Goal: Transaction & Acquisition: Book appointment/travel/reservation

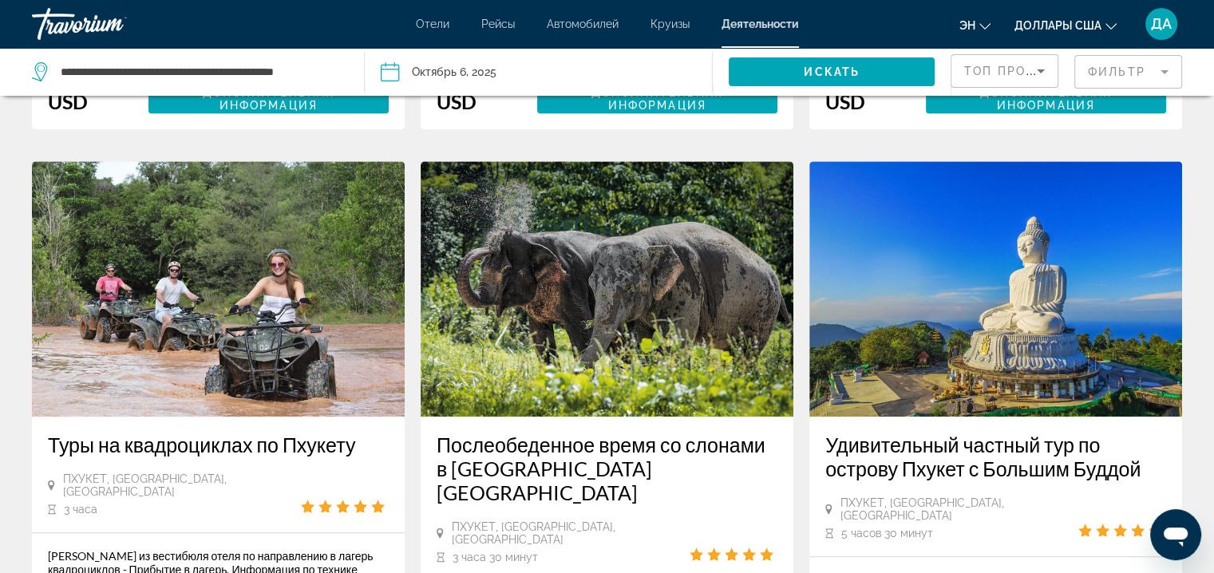
click at [429, 23] on span "Отели" at bounding box center [433, 24] width 34 height 13
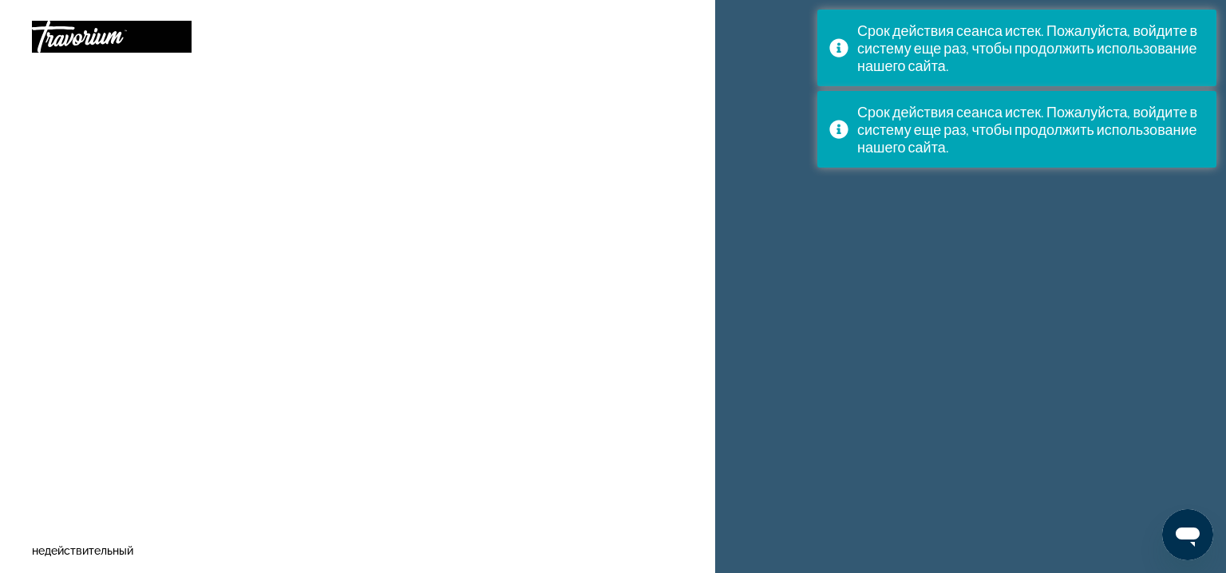
click at [164, 48] on div at bounding box center [112, 36] width 160 height 41
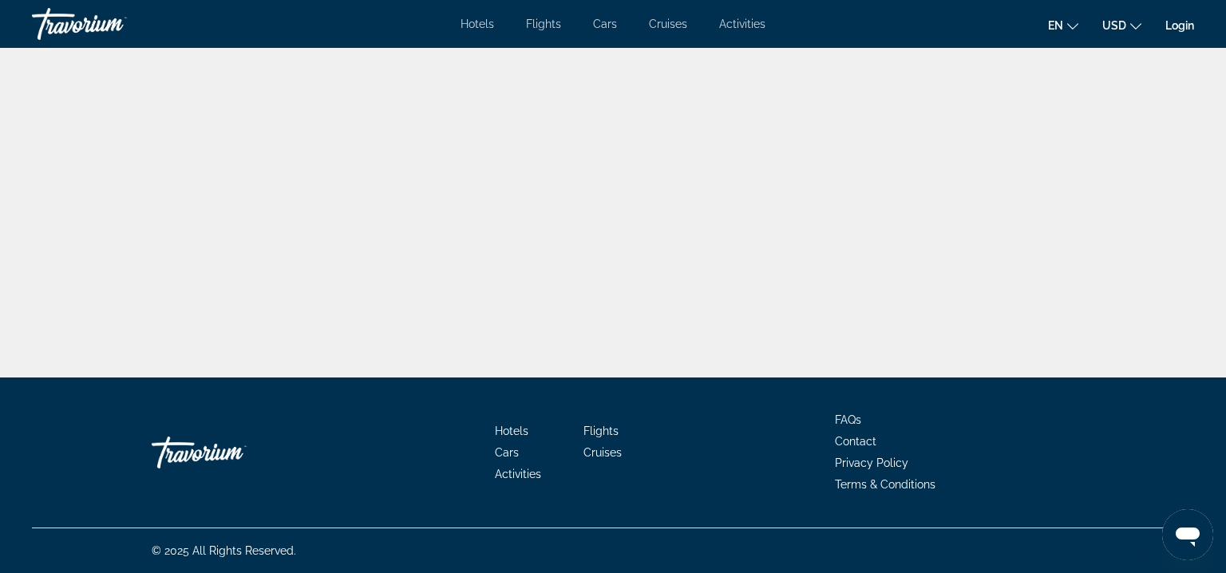
click at [1169, 24] on link "Login" at bounding box center [1179, 25] width 29 height 13
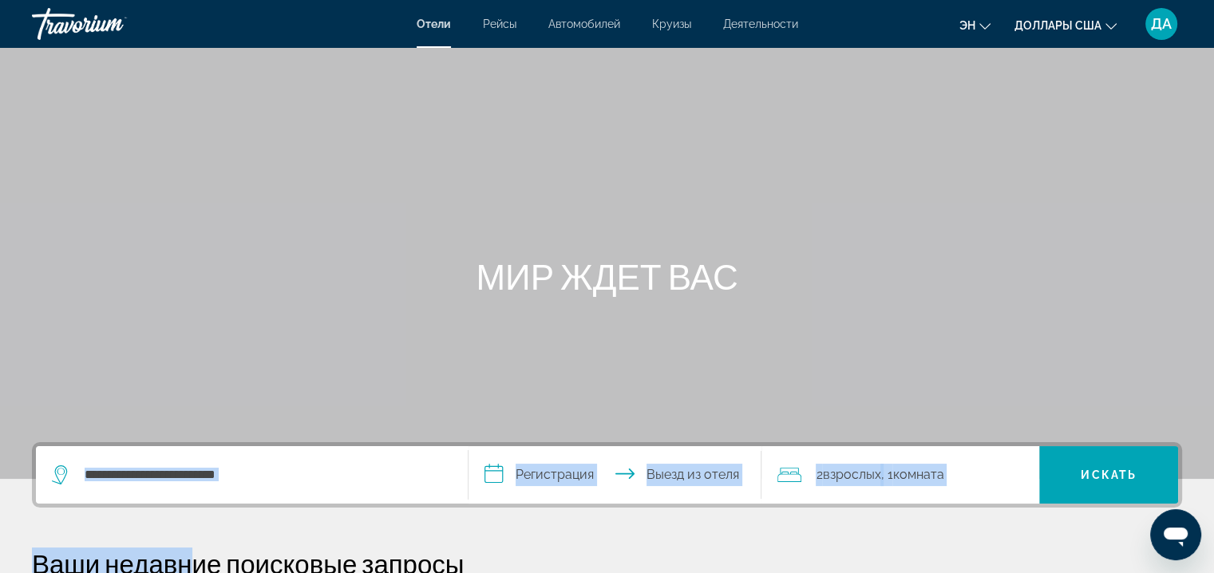
drag, startPoint x: 185, startPoint y: 512, endPoint x: 182, endPoint y: 496, distance: 17.1
click at [182, 496] on div "Виджет поиска" at bounding box center [252, 474] width 400 height 57
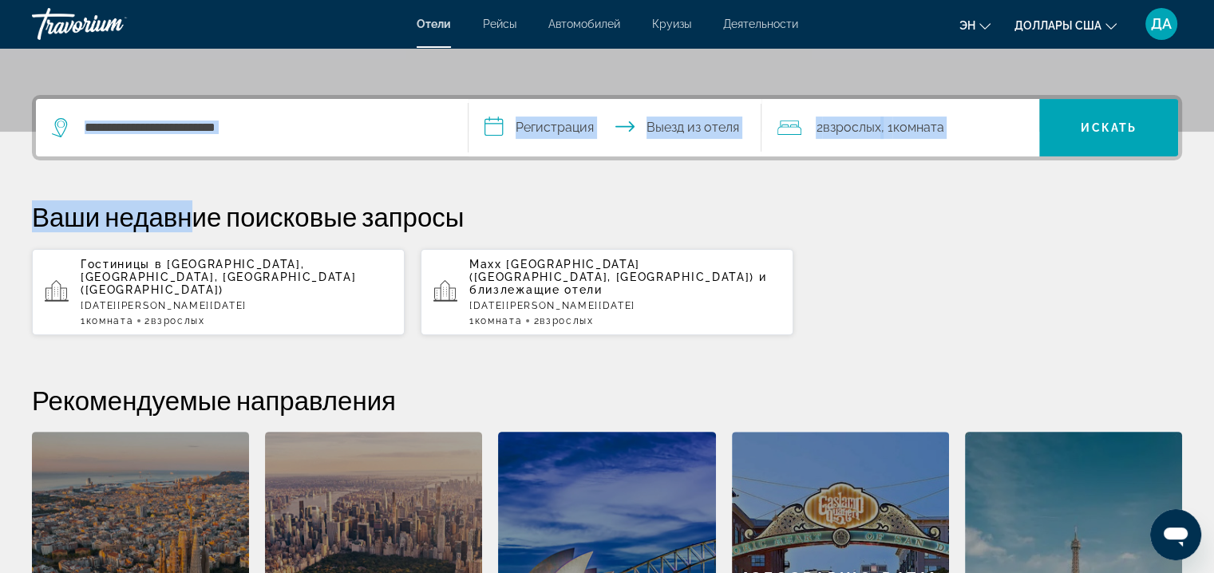
scroll to position [389, 0]
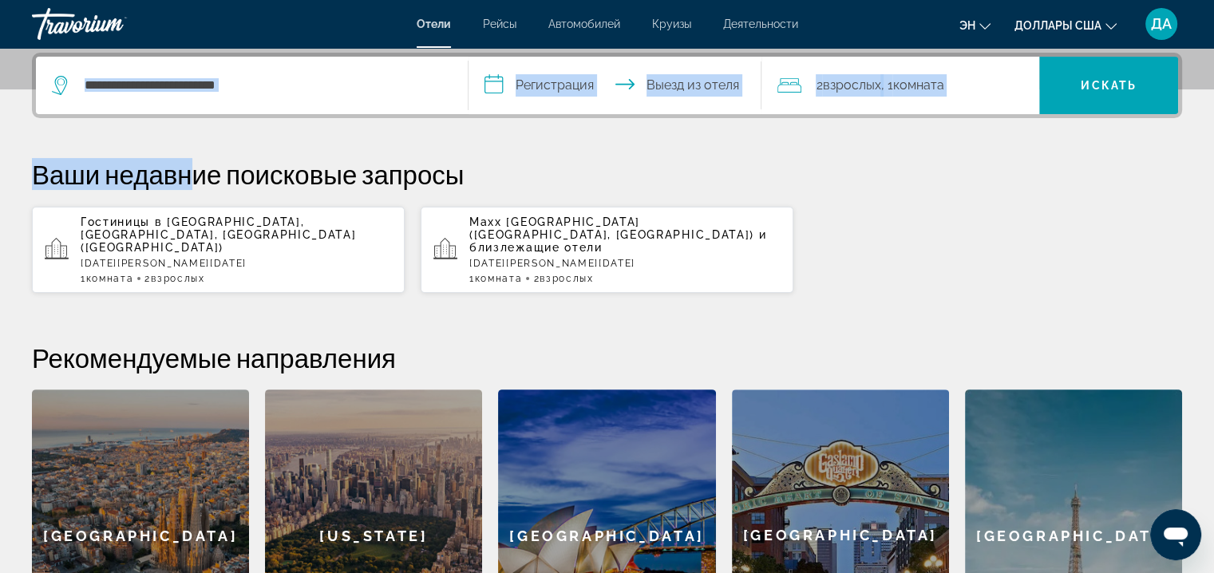
click at [217, 84] on input "Поиск направления от отеля" at bounding box center [263, 85] width 361 height 24
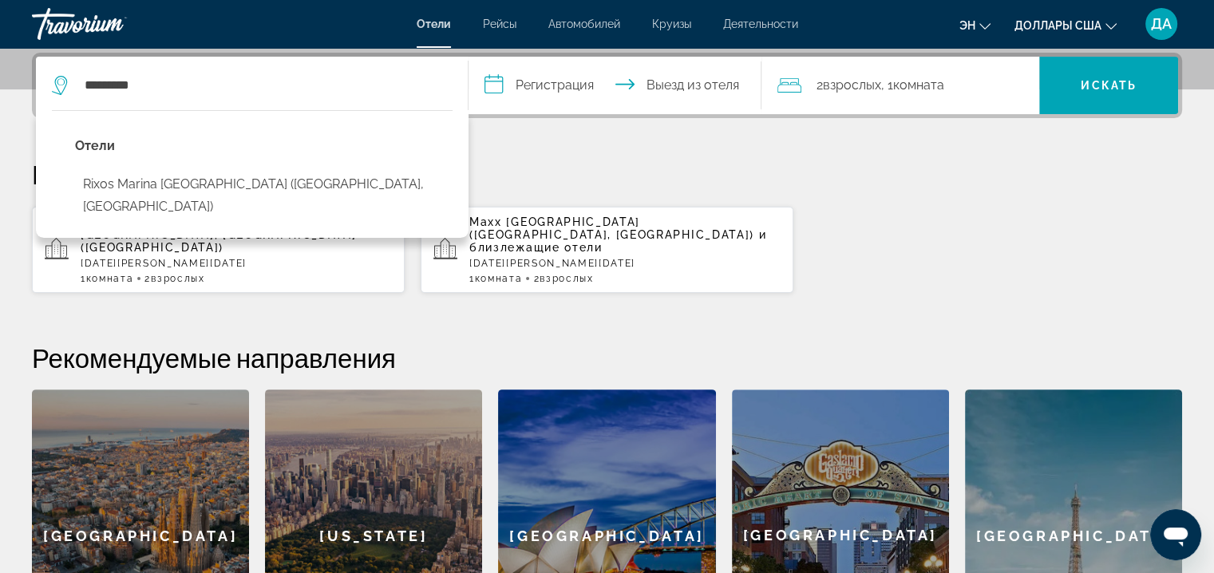
click at [211, 180] on button "Rixos Marina [GEOGRAPHIC_DATA] ([GEOGRAPHIC_DATA], [GEOGRAPHIC_DATA])" at bounding box center [263, 195] width 377 height 53
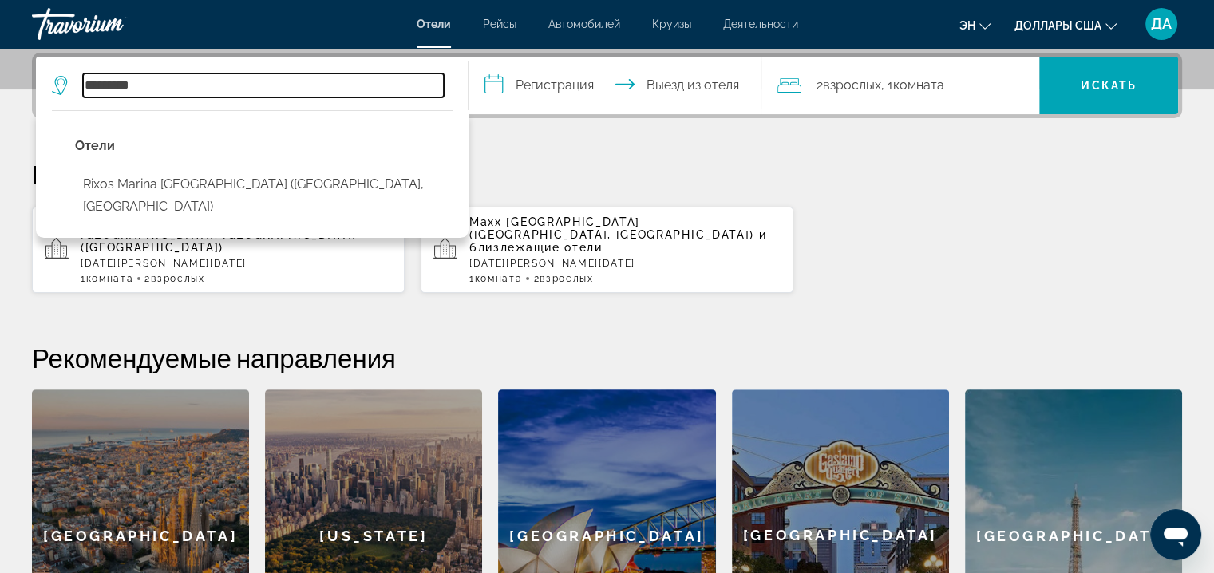
type input "**********"
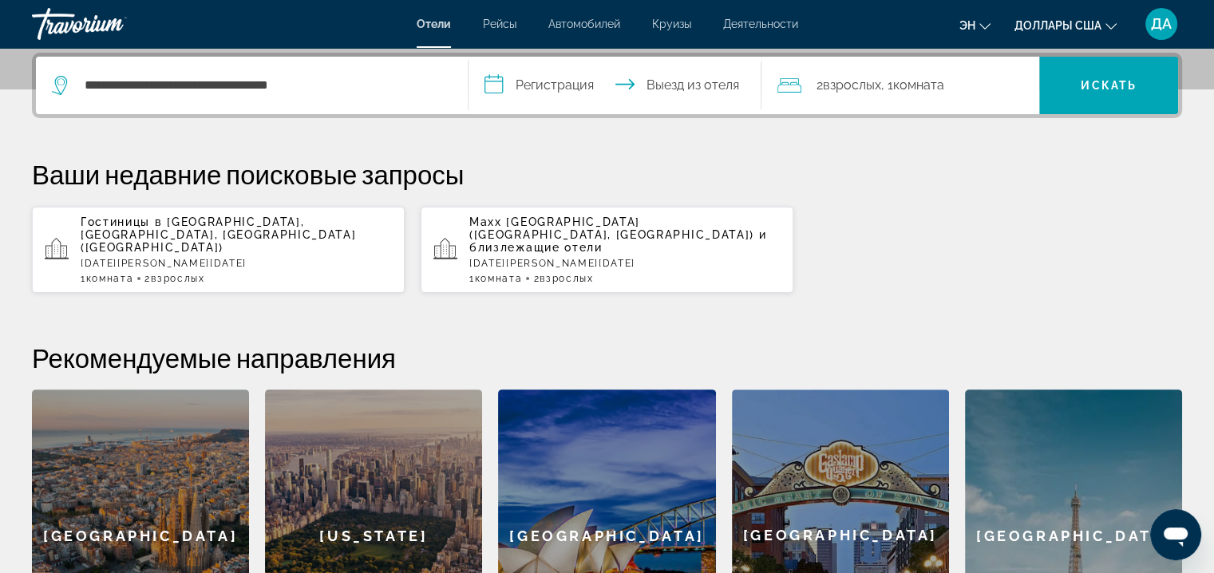
click at [569, 87] on input "**********" at bounding box center [618, 88] width 300 height 62
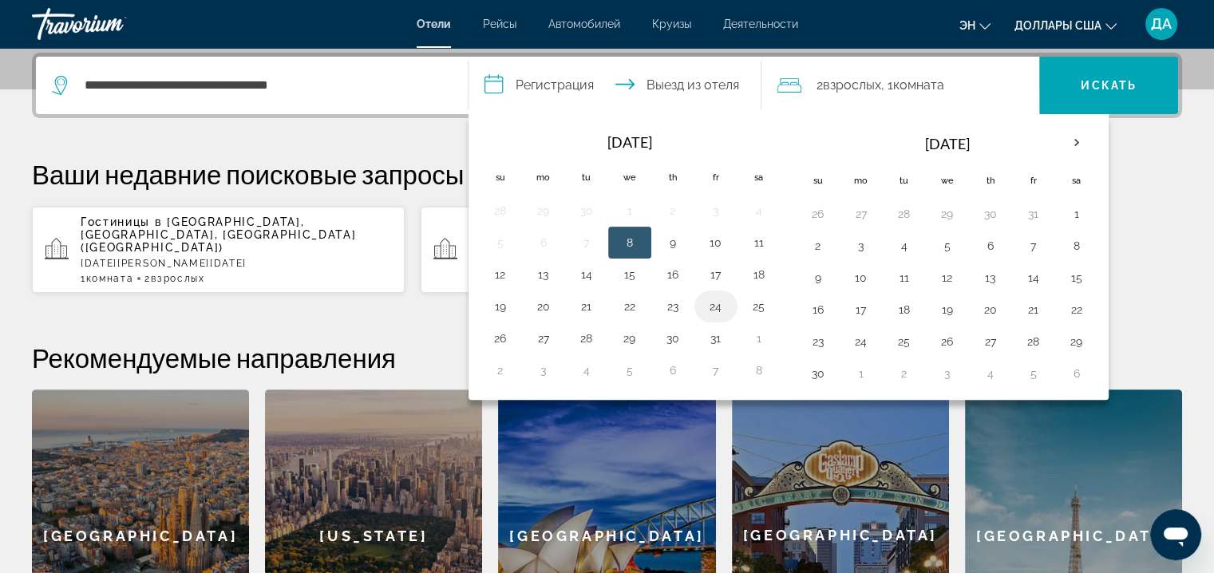
click at [731, 304] on td "24" at bounding box center [715, 306] width 43 height 32
click at [753, 305] on button "25" at bounding box center [759, 306] width 26 height 22
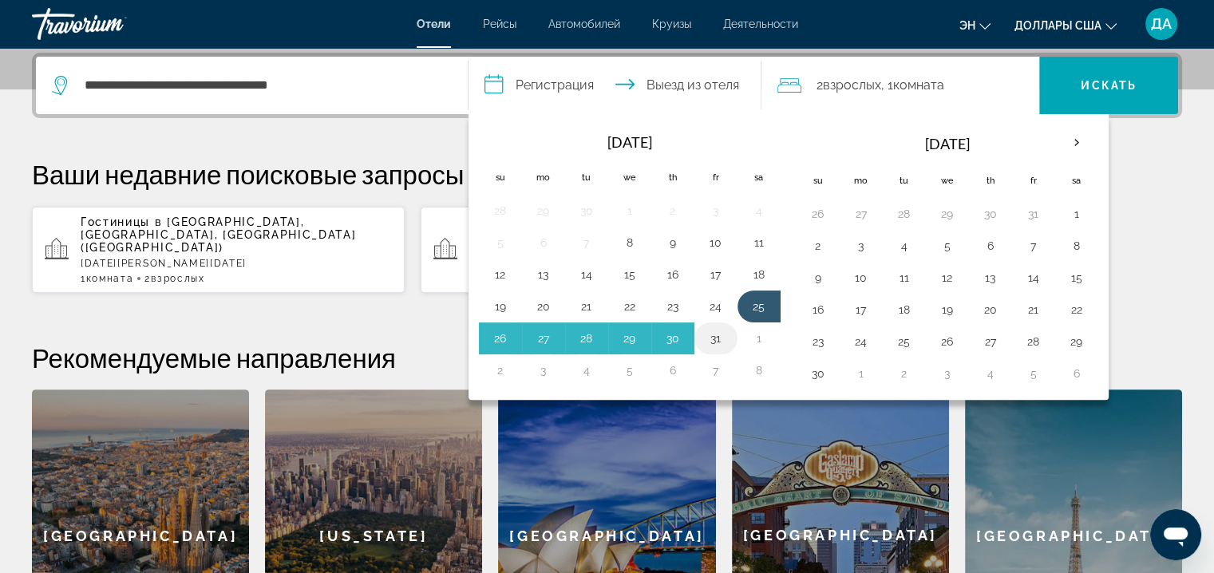
click at [724, 342] on button "31" at bounding box center [716, 338] width 26 height 22
type input "**********"
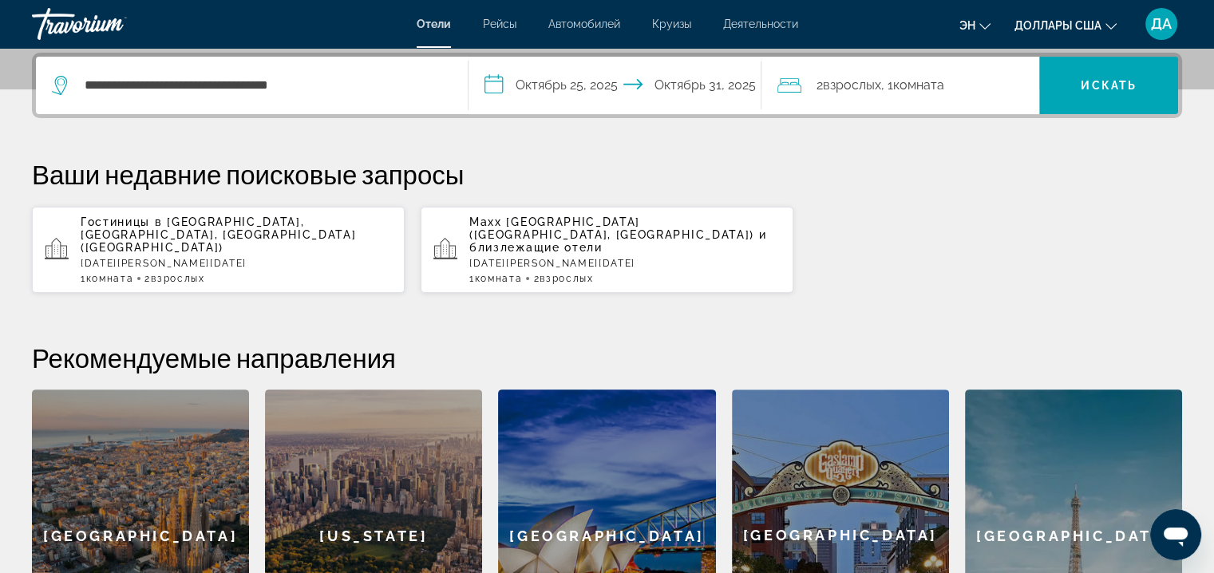
click at [903, 74] on span ", 1 Комната rooms" at bounding box center [911, 85] width 63 height 22
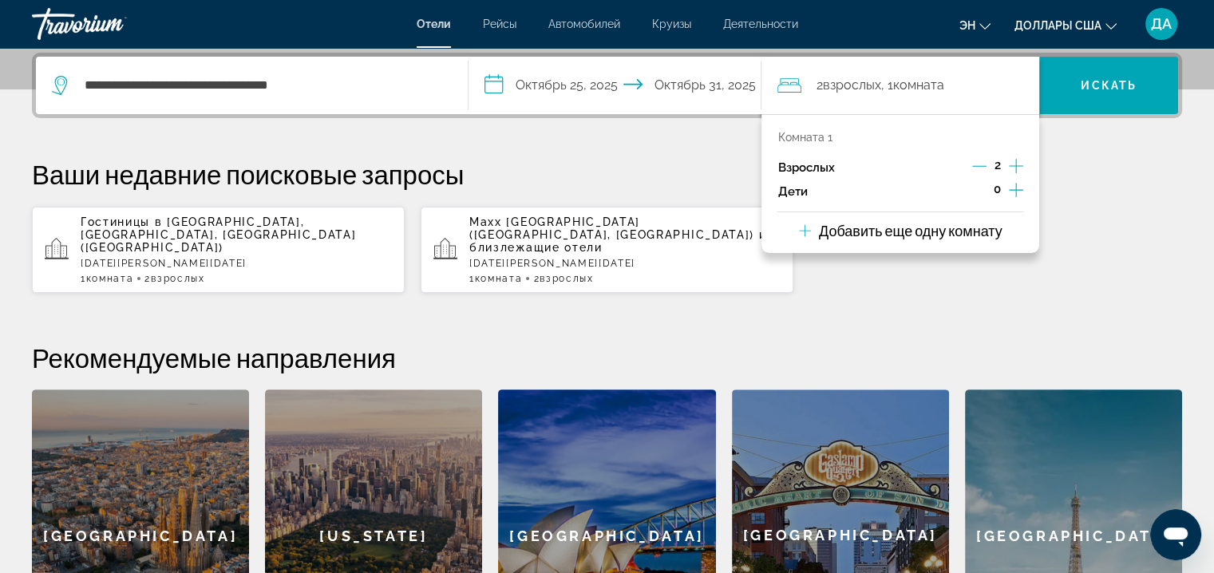
click at [1013, 200] on button "Дочерние элементы" at bounding box center [1016, 192] width 14 height 24
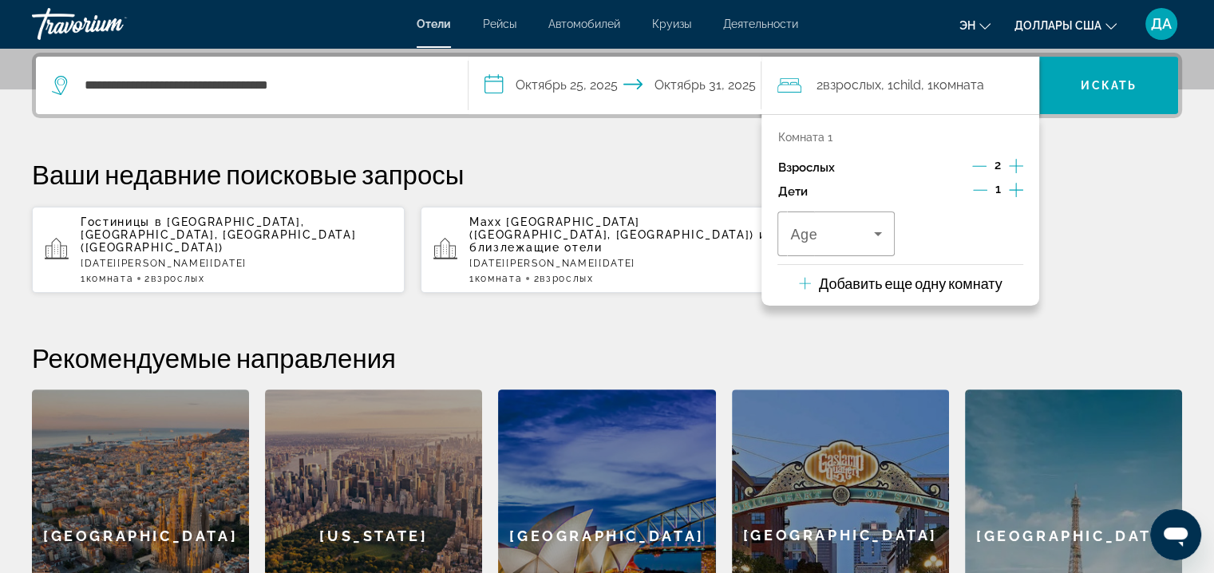
click at [1013, 200] on button "Дочерние элементы" at bounding box center [1016, 192] width 14 height 24
click at [883, 224] on icon "Путешественники: 2 взрослых, 2 детей" at bounding box center [877, 233] width 19 height 19
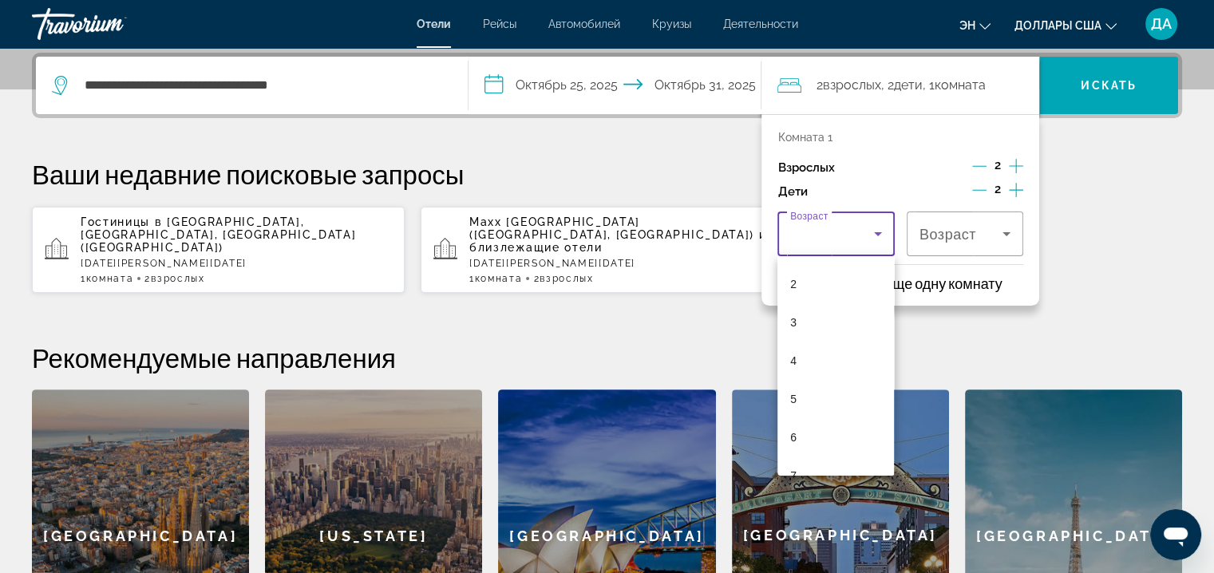
scroll to position [84, 0]
click at [808, 417] on mat-option "6" at bounding box center [835, 428] width 117 height 38
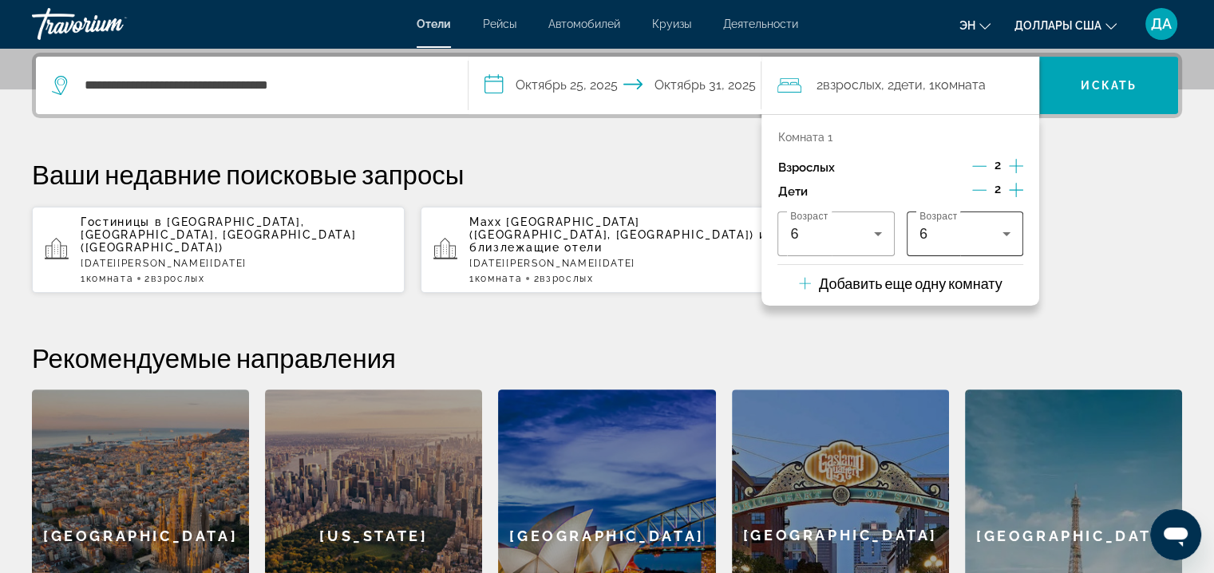
drag, startPoint x: 977, startPoint y: 256, endPoint x: 976, endPoint y: 245, distance: 11.2
click at [976, 245] on div "Комната 1 Взрослых 2 Дети 2 Возраст 6 Возраст 6 Добавить еще одну комнату" at bounding box center [900, 210] width 278 height 192
click at [976, 245] on div "6" at bounding box center [964, 233] width 91 height 45
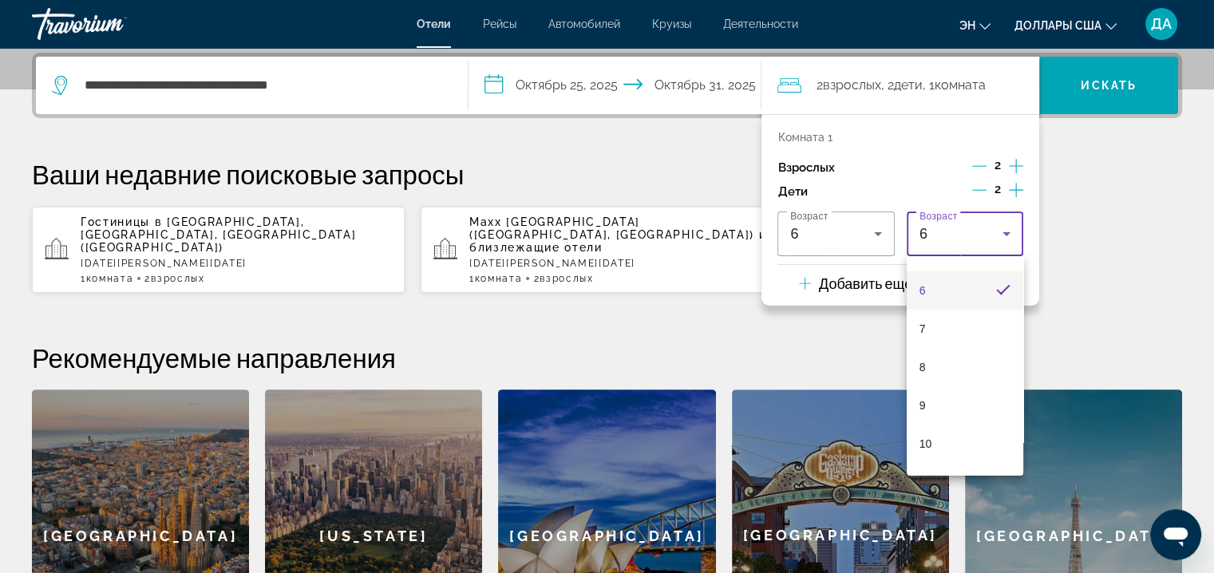
scroll to position [249, 0]
click at [970, 377] on mat-option "9" at bounding box center [965, 377] width 117 height 38
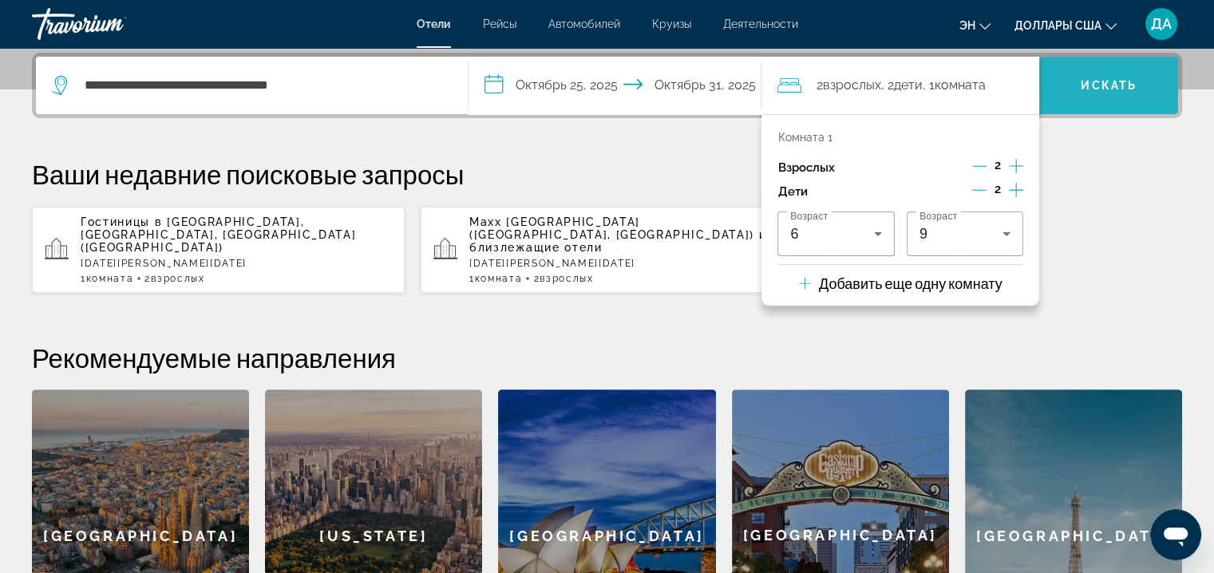
click at [1118, 66] on span "Искать" at bounding box center [1108, 85] width 139 height 38
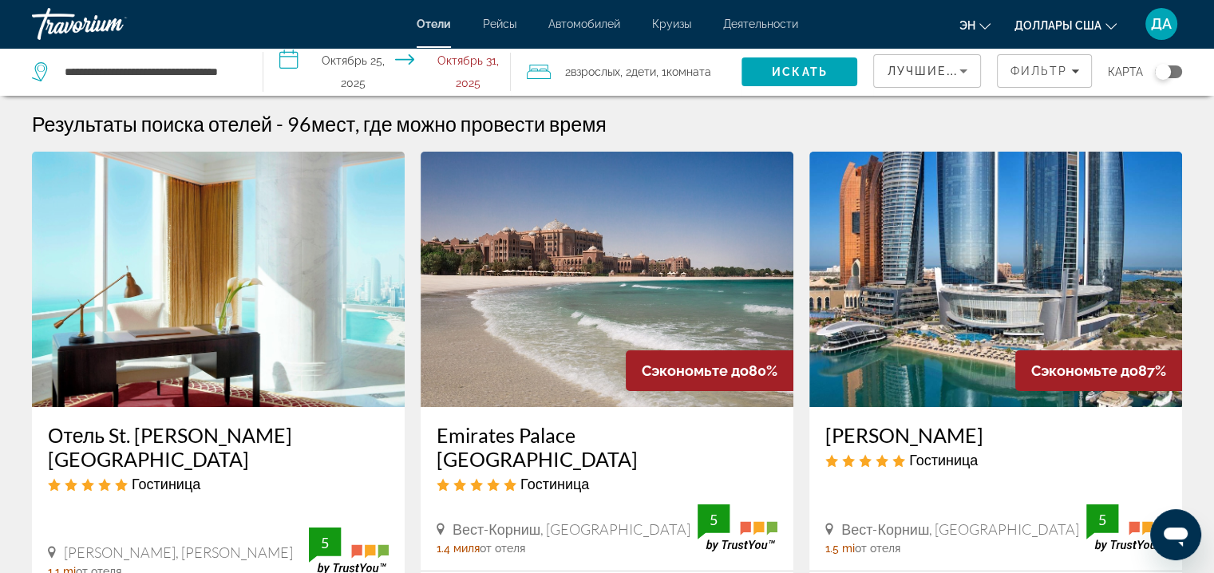
click at [699, 69] on span "Комната" at bounding box center [688, 71] width 45 height 13
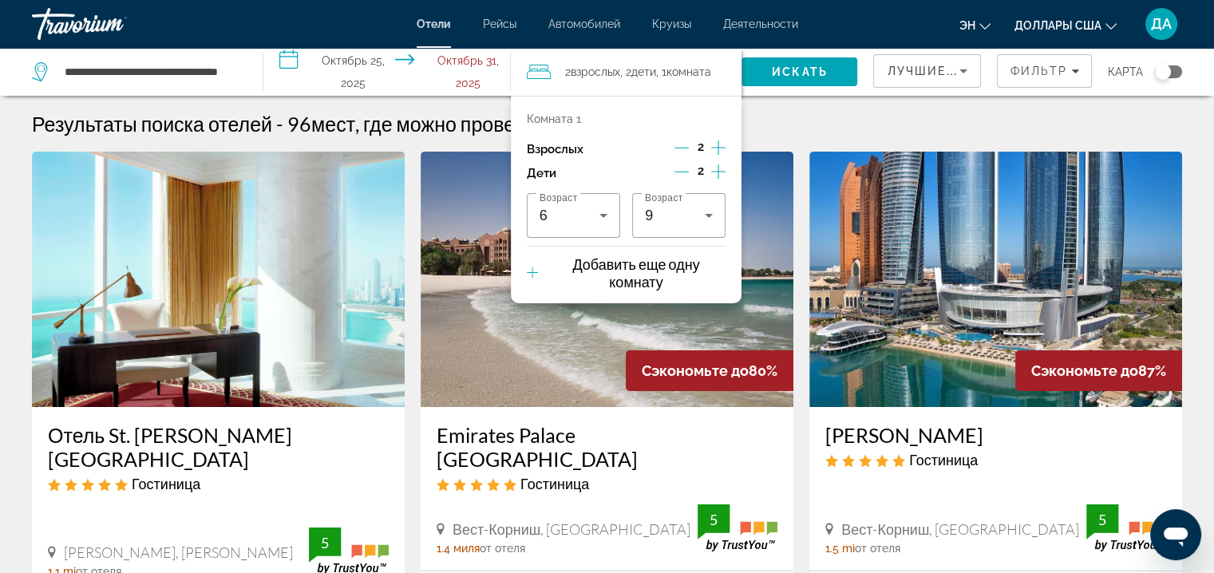
click at [678, 171] on icon "Уменьшение дочерних элементов" at bounding box center [681, 171] width 14 height 14
click at [678, 171] on icon "Уменьшение дочерних элементов" at bounding box center [682, 171] width 14 height 14
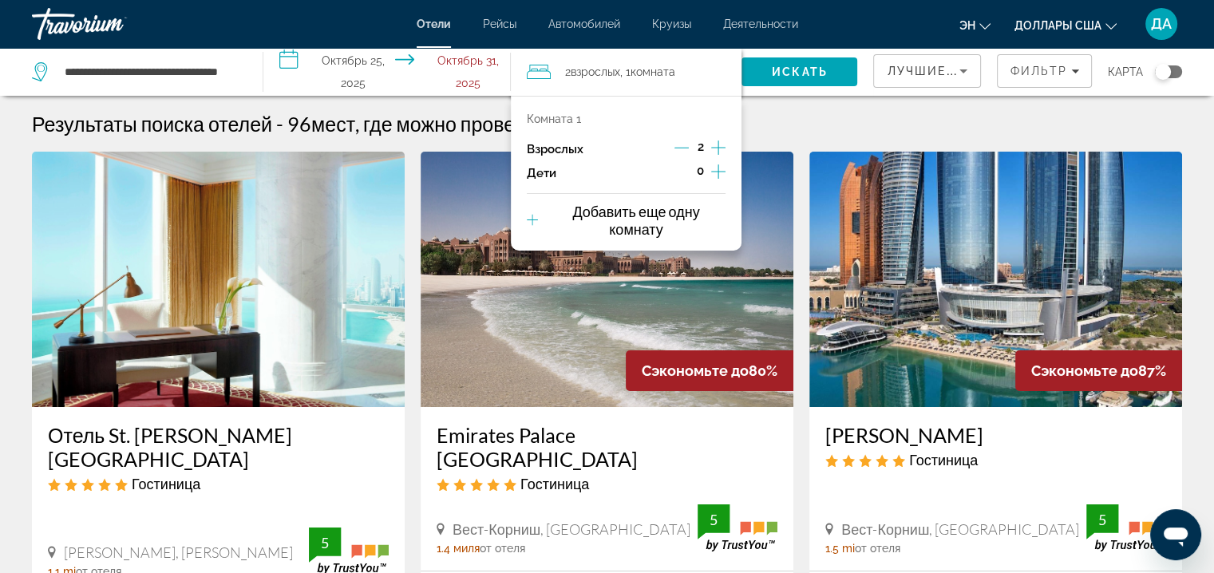
click at [637, 215] on p "Добавить еще одну комнату" at bounding box center [636, 220] width 180 height 35
